Goal: Task Accomplishment & Management: Use online tool/utility

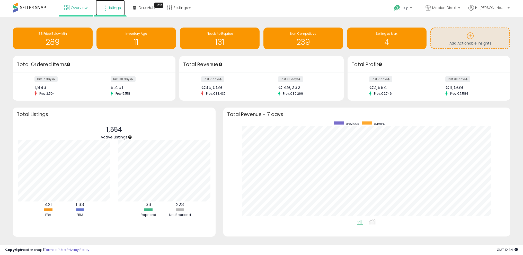
click at [114, 7] on span "Listings" at bounding box center [114, 7] width 13 height 5
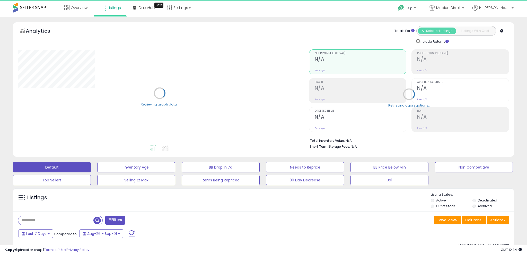
select select "**"
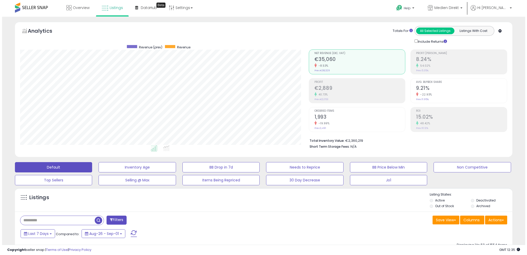
scroll to position [105, 289]
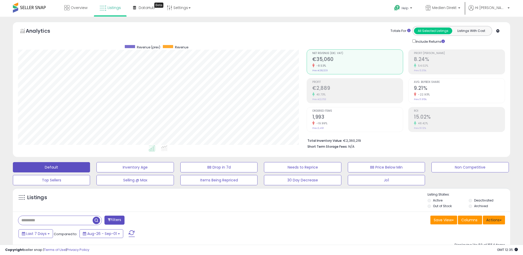
click at [496, 219] on button "Actions" at bounding box center [494, 220] width 22 height 9
click at [480, 228] on link "Import" at bounding box center [473, 231] width 56 height 8
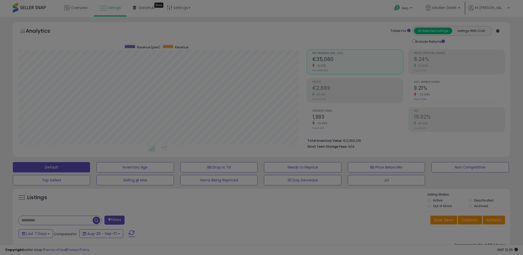
scroll to position [105, 291]
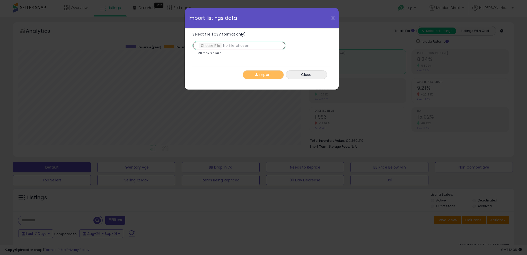
click at [220, 46] on input "Select file (CSV format only)" at bounding box center [238, 45] width 93 height 9
type input "**********"
click at [260, 74] on button "Import" at bounding box center [263, 74] width 41 height 9
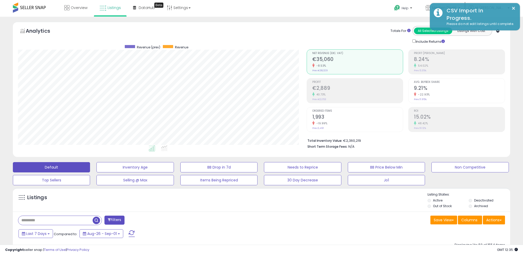
scroll to position [257098, 256915]
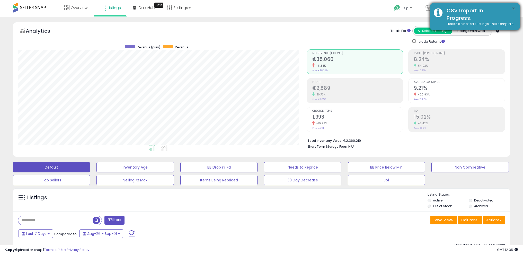
click at [513, 8] on button "×" at bounding box center [513, 8] width 4 height 6
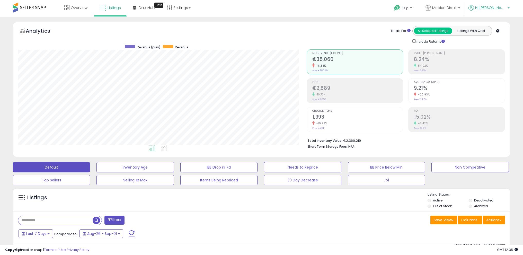
click at [503, 7] on span "Hi [PERSON_NAME]" at bounding box center [490, 7] width 31 height 5
click at [500, 54] on link "Logout" at bounding box center [497, 54] width 11 height 5
